Goal: Information Seeking & Learning: Learn about a topic

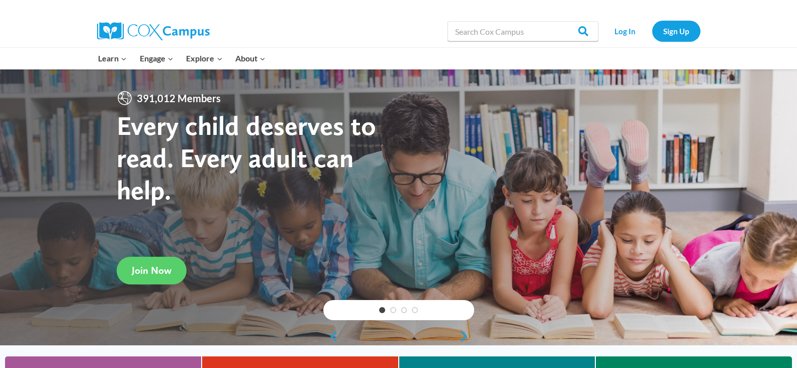
click at [602, 26] on li "Log In" at bounding box center [625, 31] width 49 height 21
click at [620, 30] on link "Log In" at bounding box center [625, 31] width 44 height 21
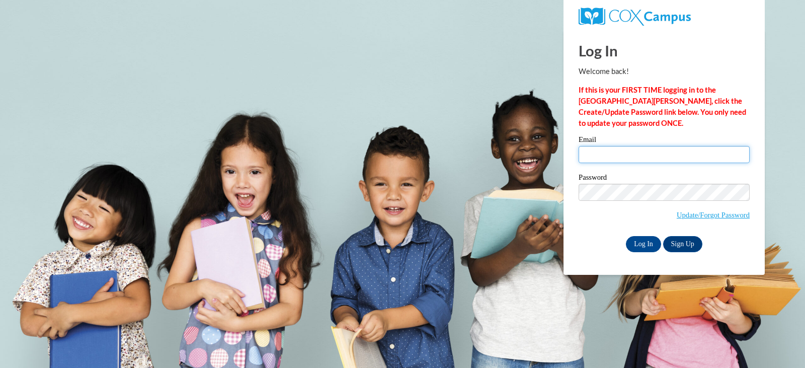
click at [661, 157] on input "Email" at bounding box center [663, 154] width 171 height 17
type input "irobertson@lomira.k12.wi.us"
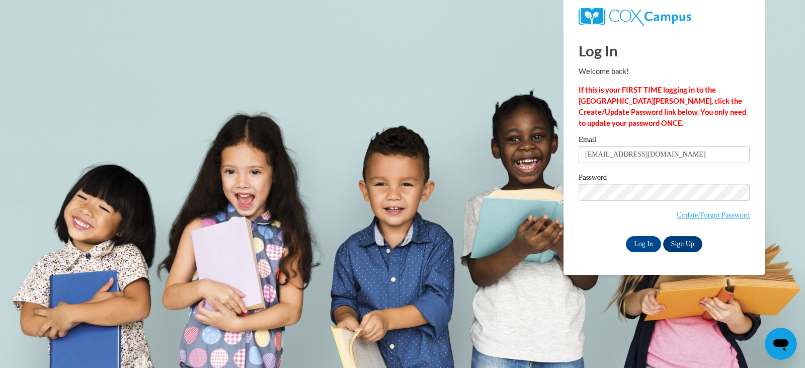
click at [632, 232] on div "Email irobertson@lomira.k12.wi.us Password Update/Forgot Password Log In Sign U…" at bounding box center [663, 194] width 171 height 116
click at [637, 241] on input "Log In" at bounding box center [643, 244] width 35 height 16
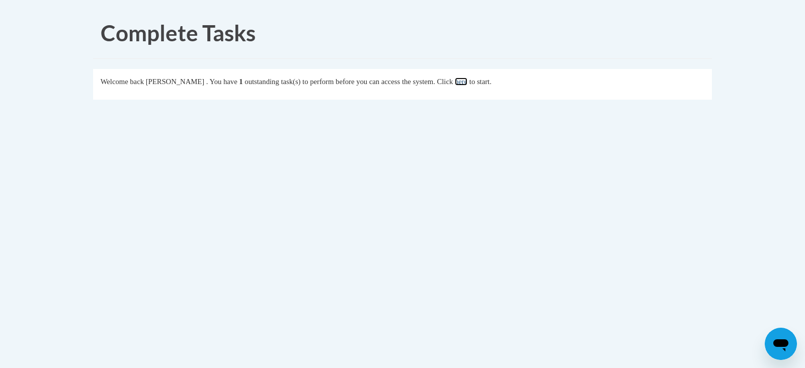
click at [467, 80] on link "here" at bounding box center [461, 81] width 13 height 8
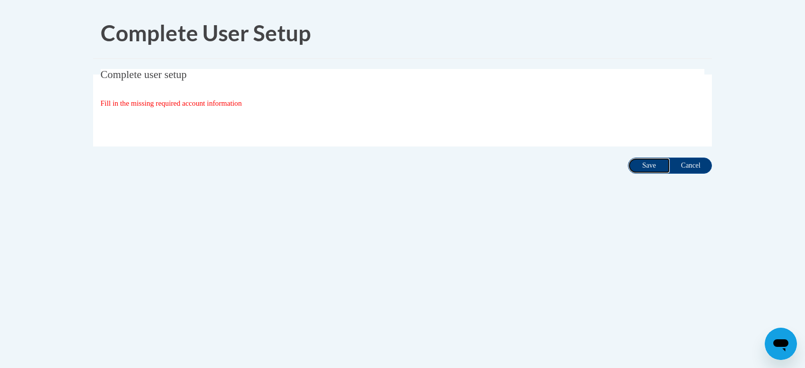
click at [645, 167] on input "Save" at bounding box center [649, 165] width 42 height 16
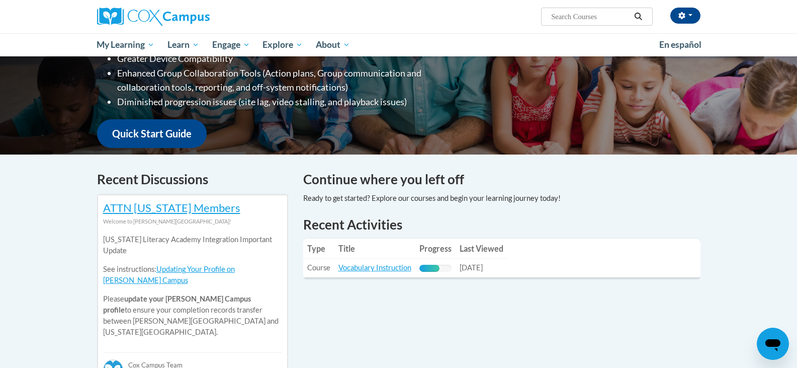
scroll to position [201, 0]
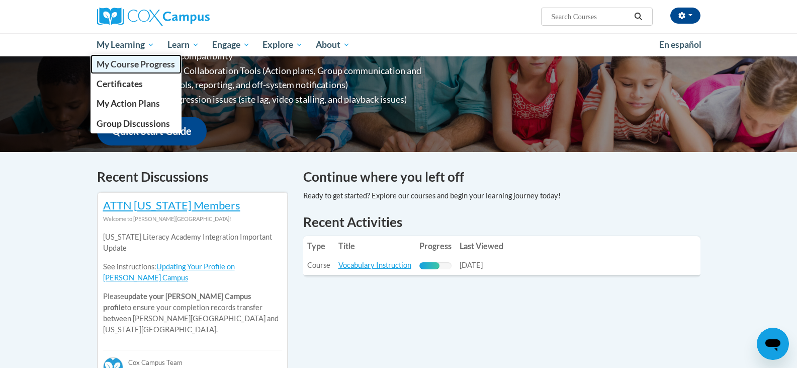
click at [127, 65] on span "My Course Progress" at bounding box center [136, 64] width 78 height 11
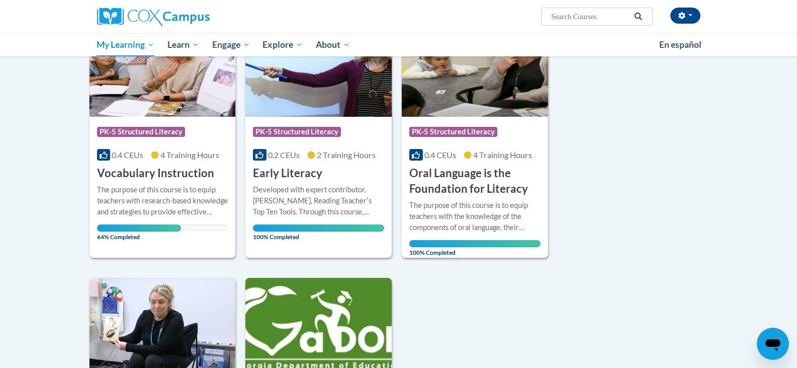
scroll to position [151, 0]
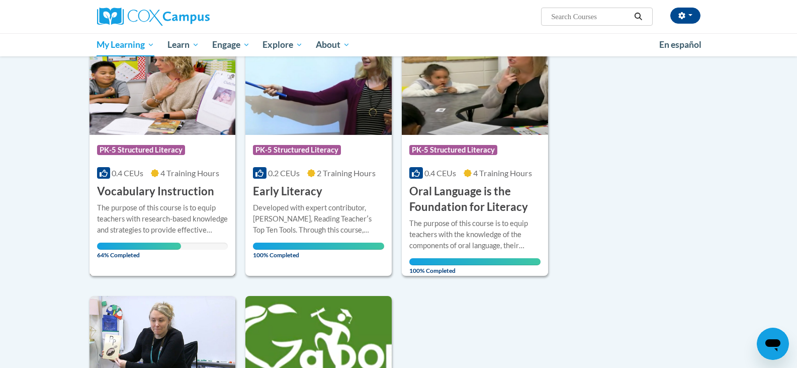
click at [175, 189] on h3 "Vocabulary Instruction" at bounding box center [155, 192] width 117 height 16
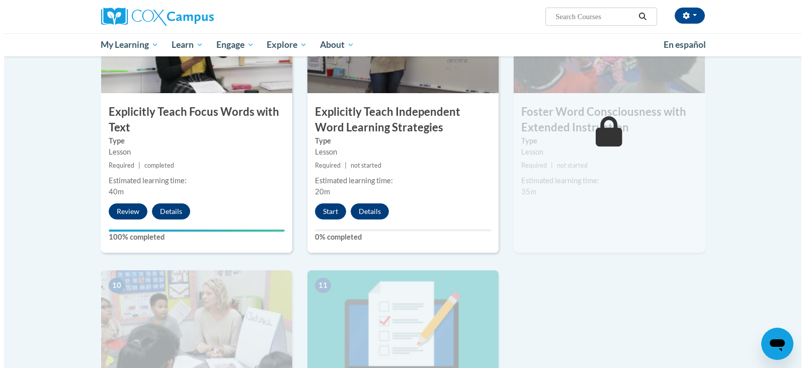
scroll to position [855, 0]
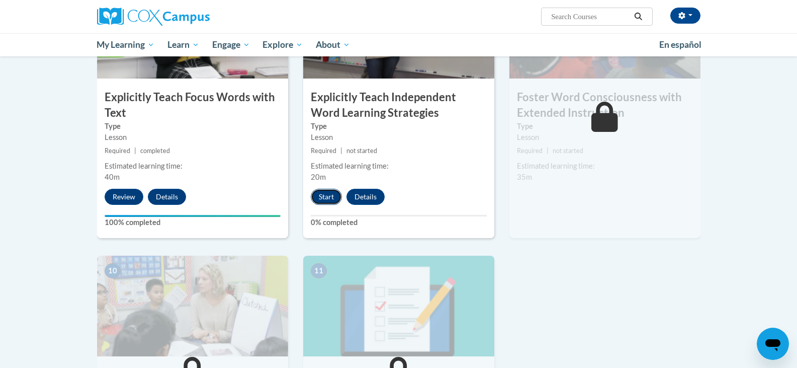
click at [320, 199] on button "Start" at bounding box center [326, 197] width 31 height 16
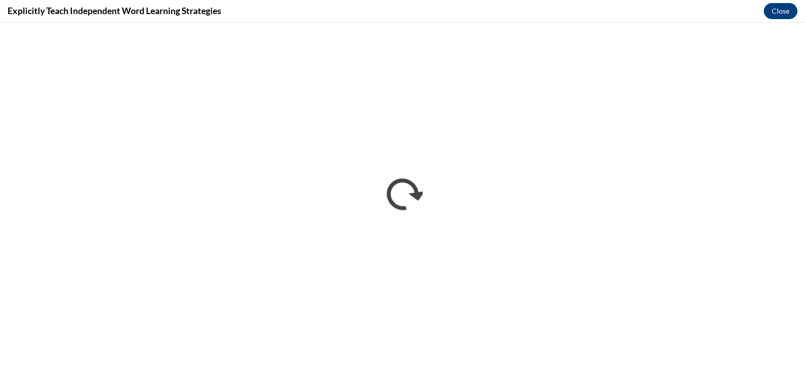
scroll to position [0, 0]
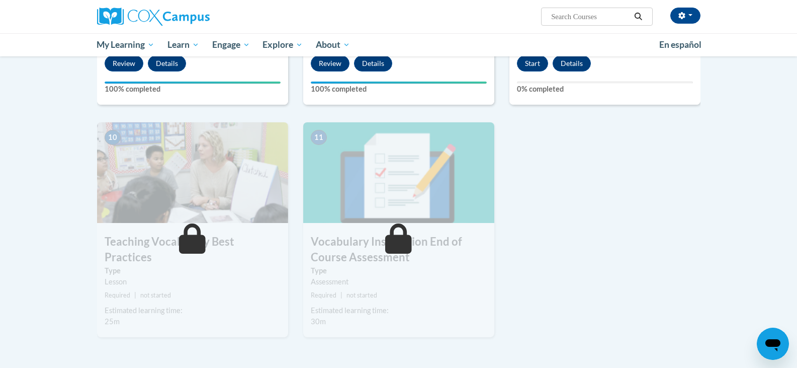
scroll to position [1006, 0]
